Goal: Use online tool/utility: Utilize a website feature to perform a specific function

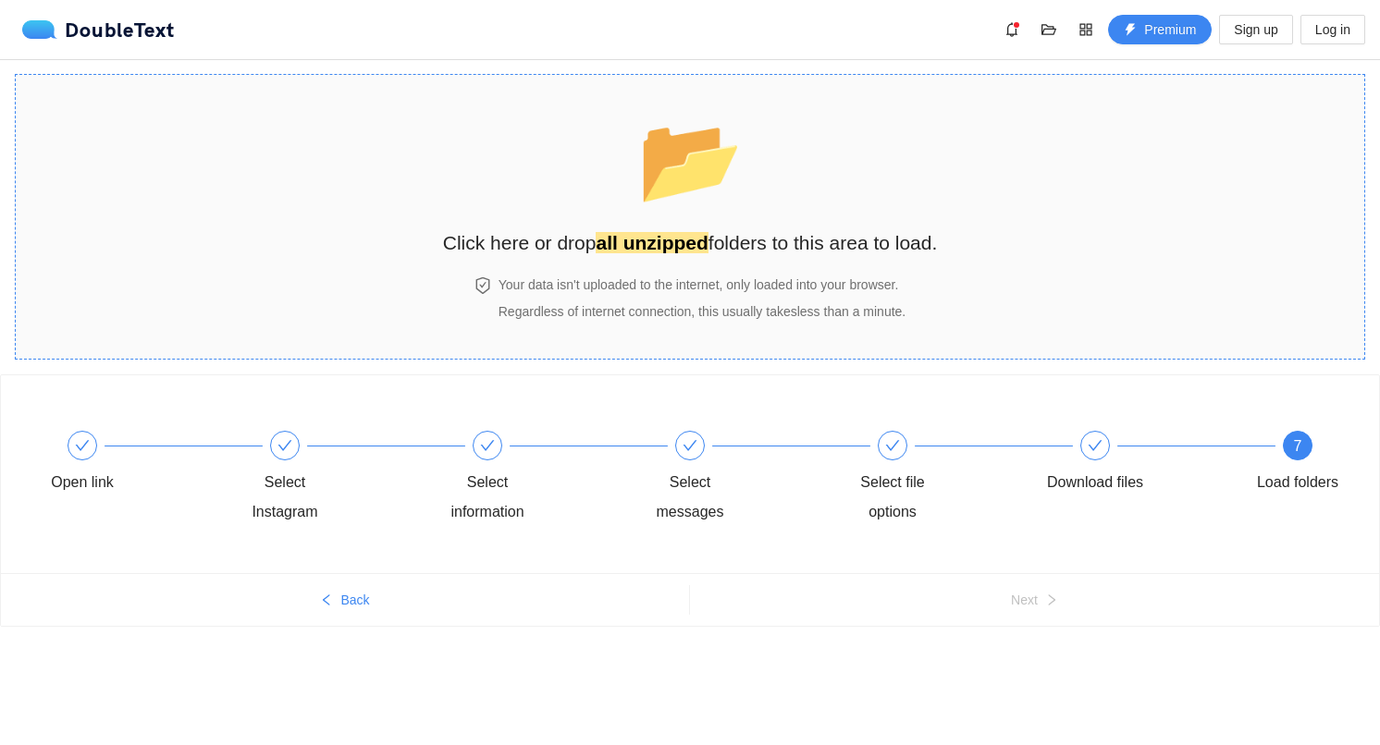
click at [831, 261] on div "📂 Click here or drop all unzipped folders to this area to load." at bounding box center [690, 180] width 495 height 174
click at [693, 672] on div "Open link Select Instagram Select information Select messages Select file optio…" at bounding box center [690, 536] width 1380 height 324
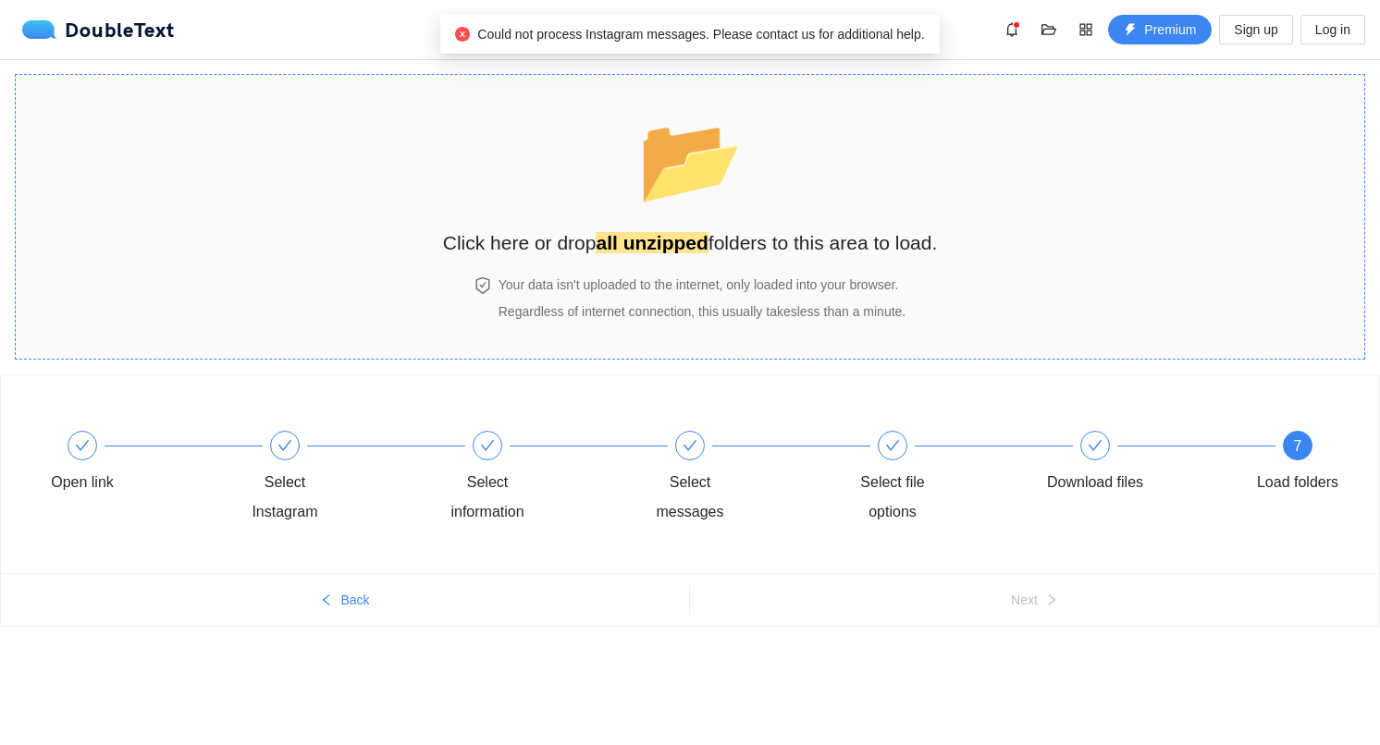
click at [634, 256] on h2 "Click here or drop all unzipped folders to this area to load." at bounding box center [690, 242] width 495 height 31
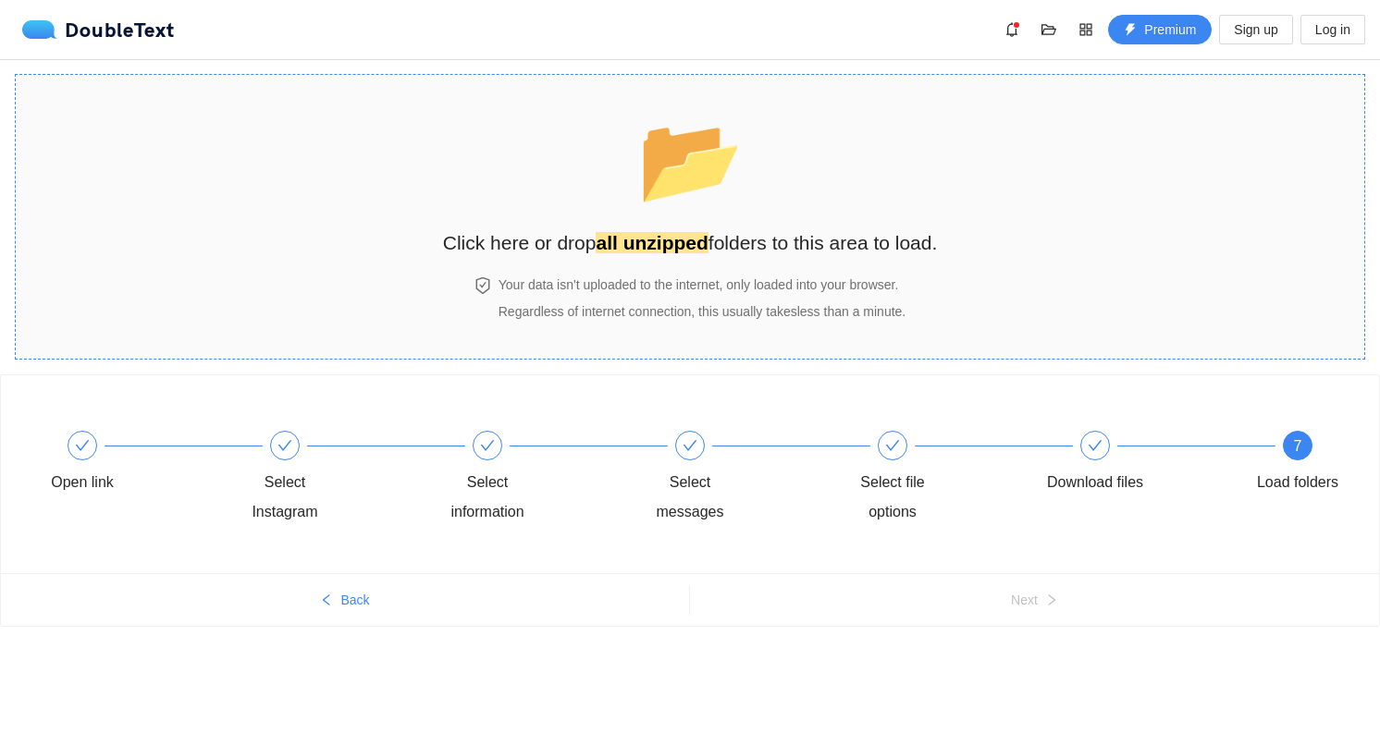
click at [599, 225] on div "📂 Click here or drop all unzipped folders to this area to load." at bounding box center [690, 175] width 495 height 165
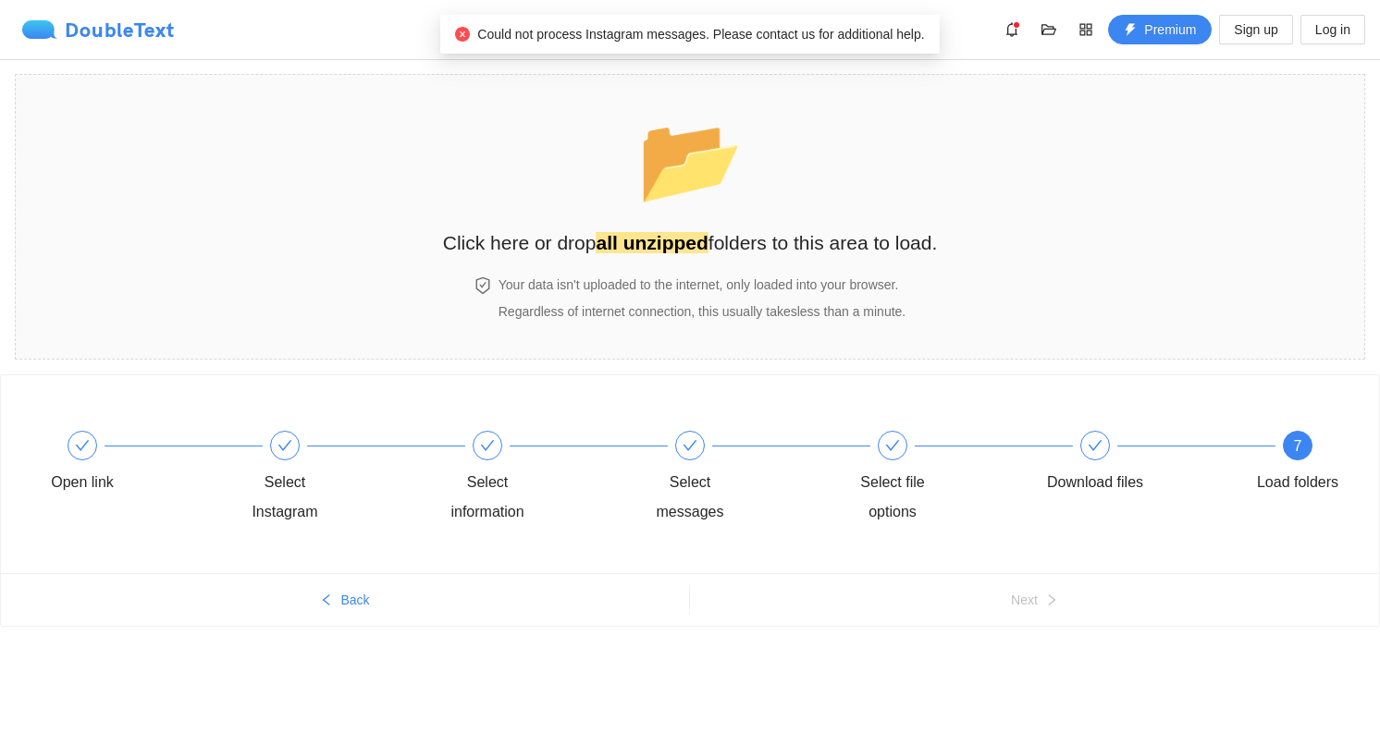
click at [93, 28] on div "DoubleText" at bounding box center [98, 29] width 153 height 18
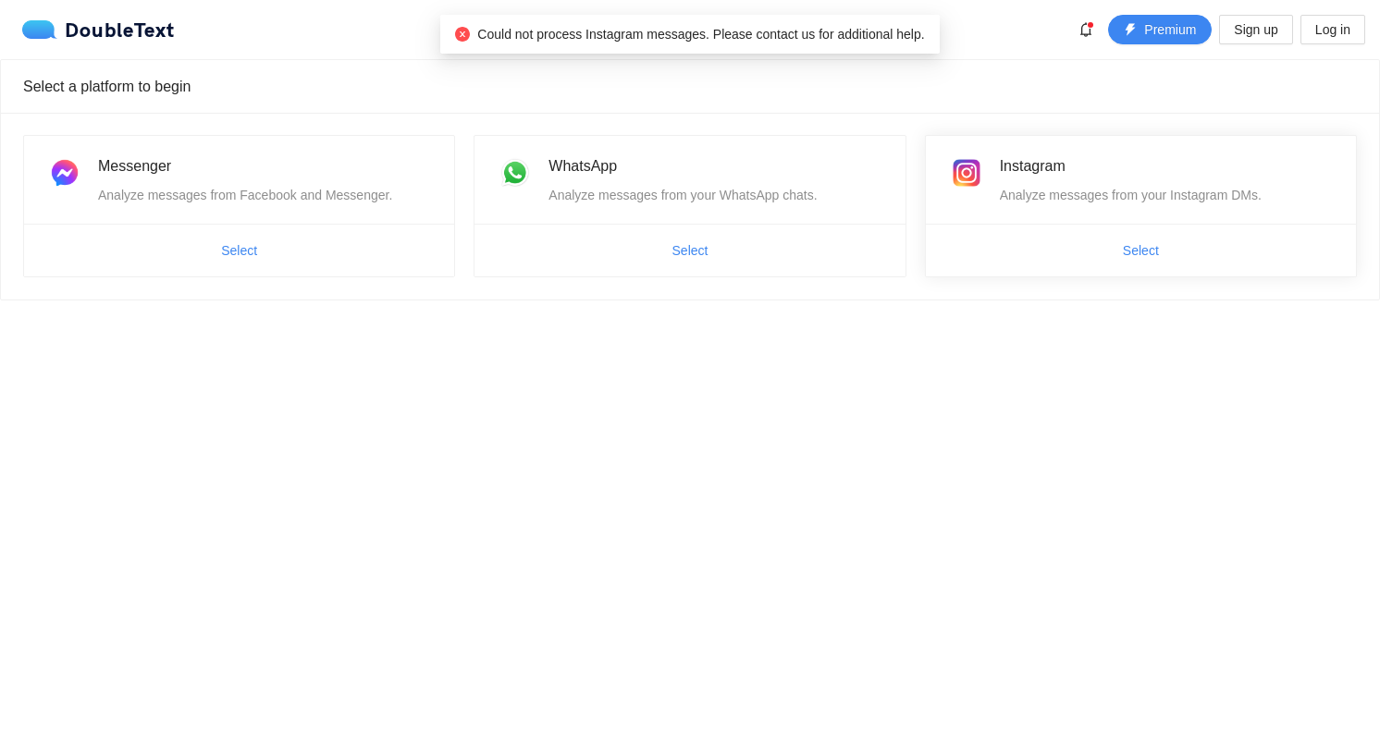
click at [1022, 253] on span "Select" at bounding box center [1141, 251] width 430 height 30
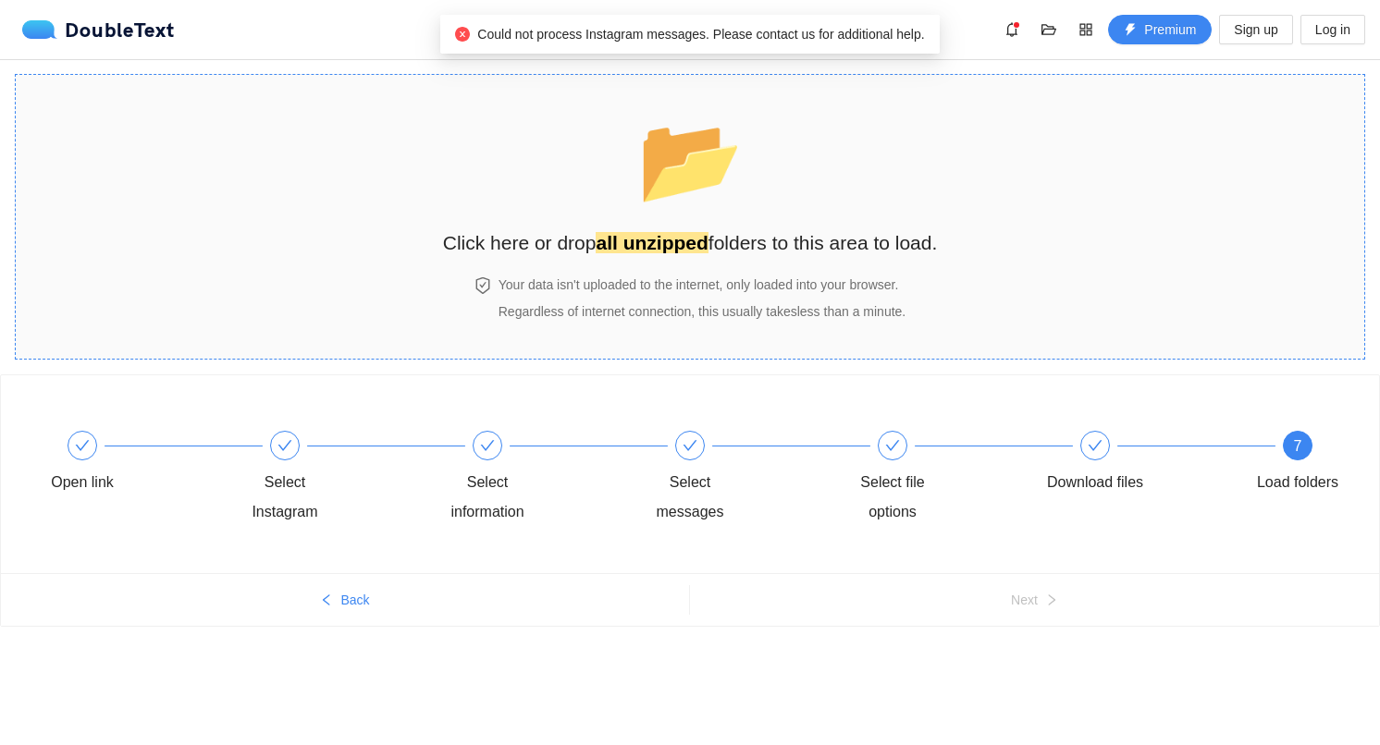
click at [754, 234] on h2 "Click here or drop all unzipped folders to this area to load." at bounding box center [690, 242] width 495 height 31
